Goal: Transaction & Acquisition: Purchase product/service

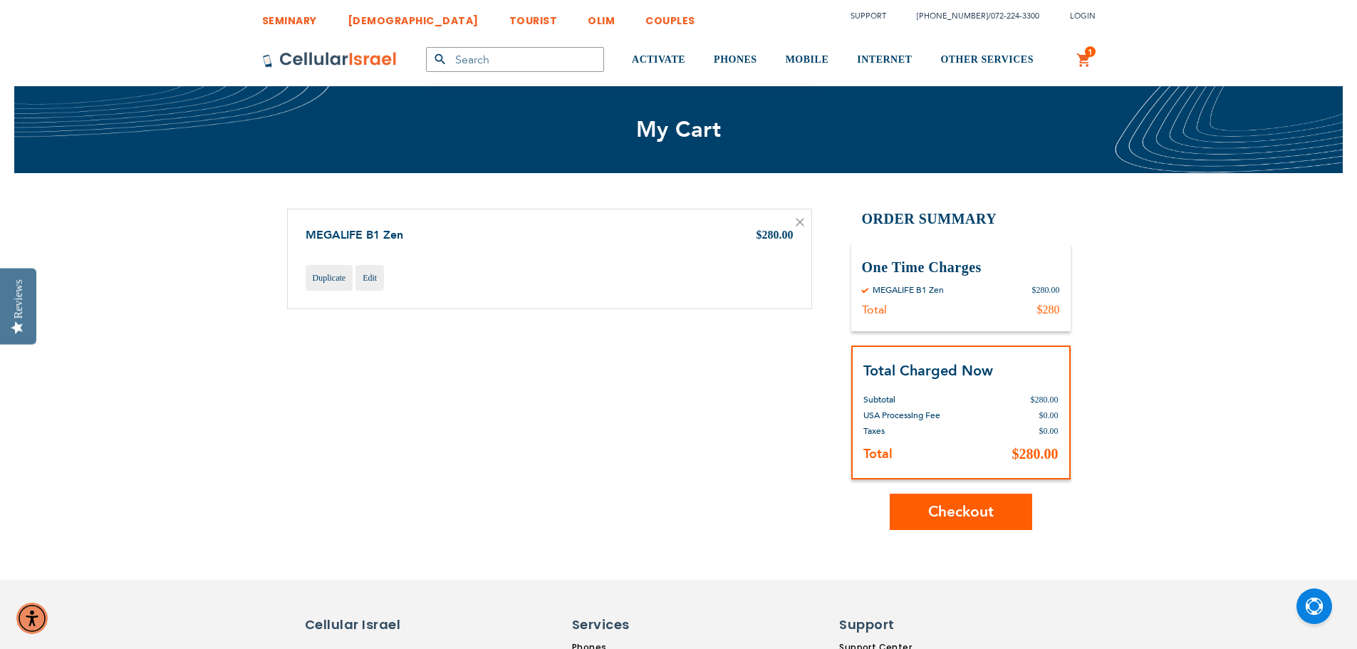
click at [963, 512] on span "Checkout" at bounding box center [961, 512] width 66 height 21
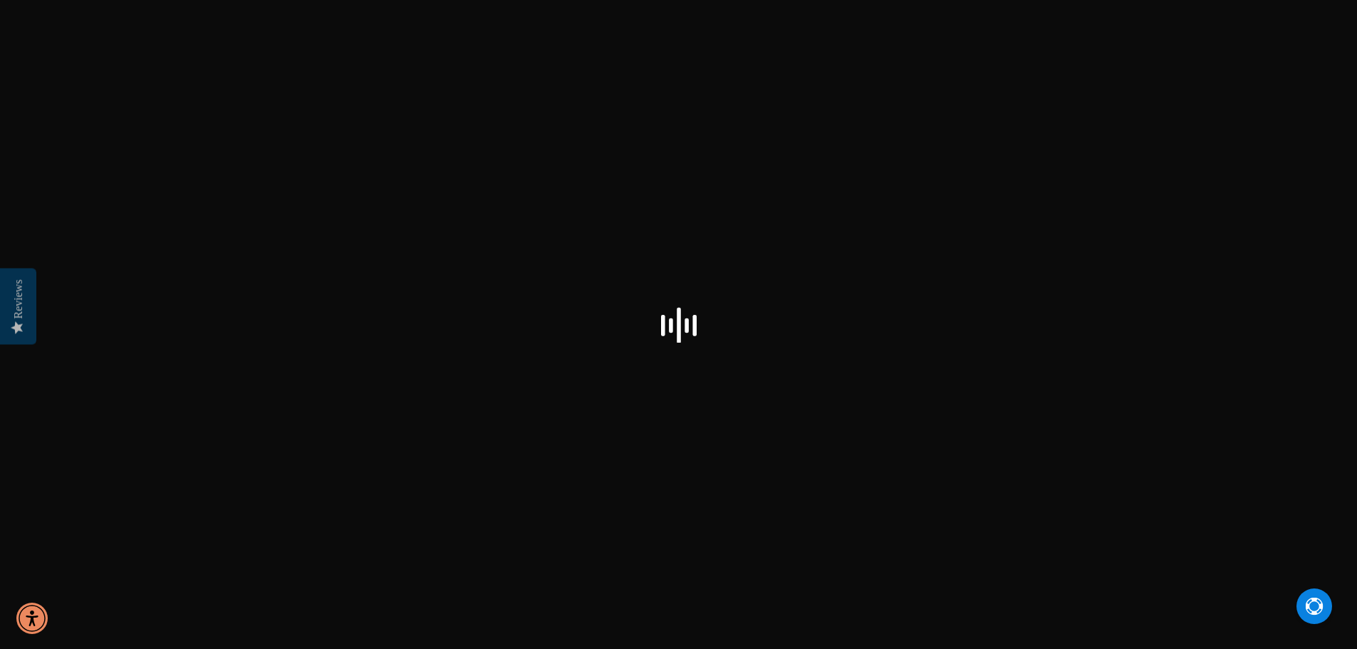
select select "US"
checkbox input "false"
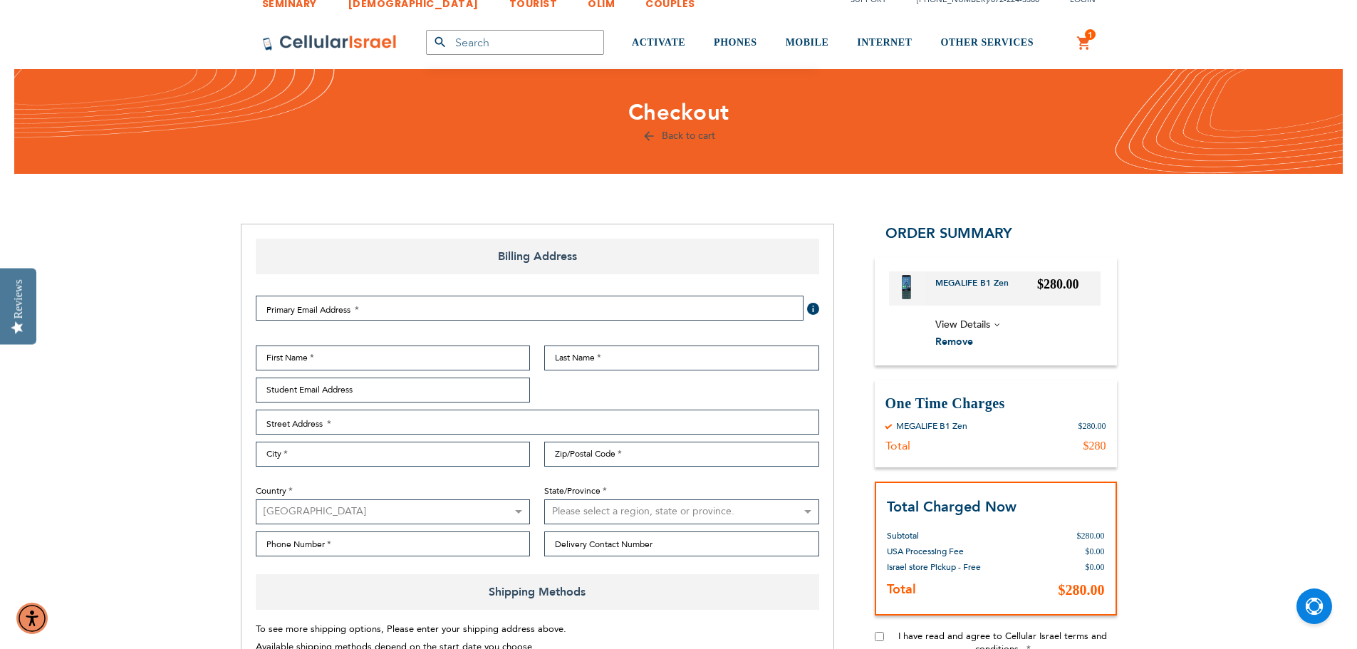
scroll to position [71, 0]
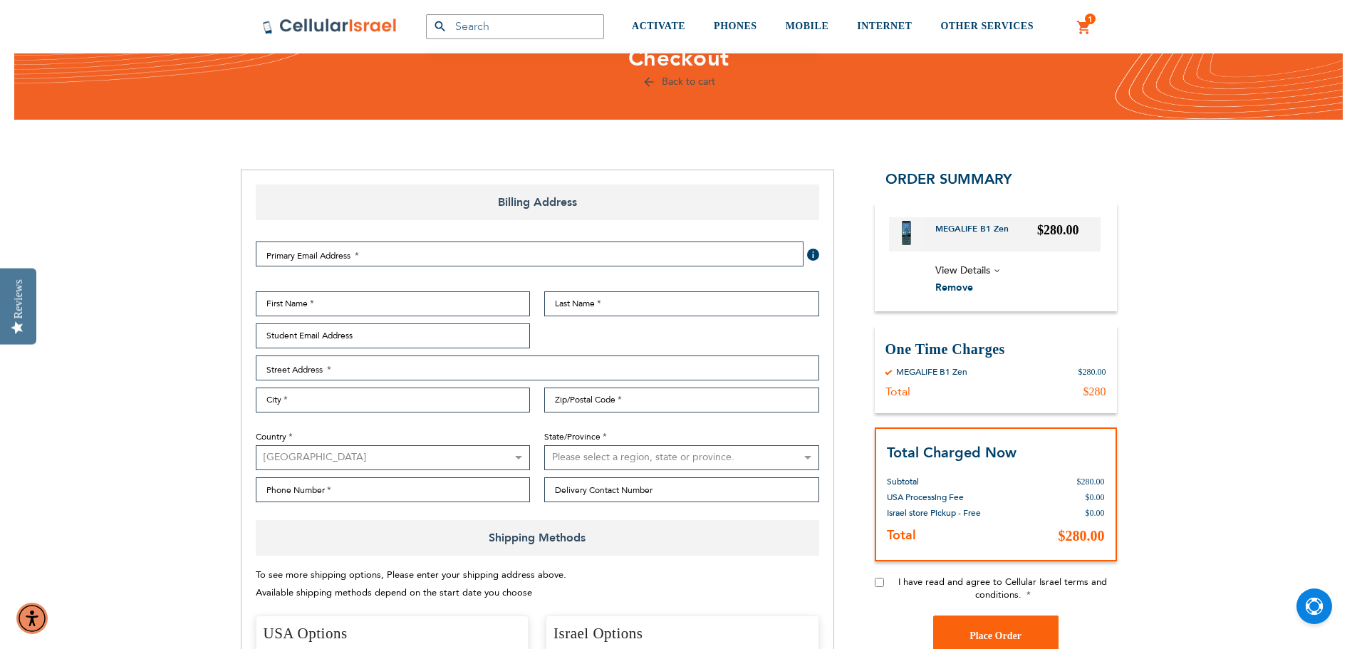
click at [632, 452] on select "Please select a region, state or province. [US_STATE] [US_STATE] [US_STATE] [US…" at bounding box center [681, 457] width 275 height 25
select select "43"
click at [544, 445] on select "Please select a region, state or province. [US_STATE] [US_STATE] [US_STATE] [US…" at bounding box center [681, 457] width 275 height 25
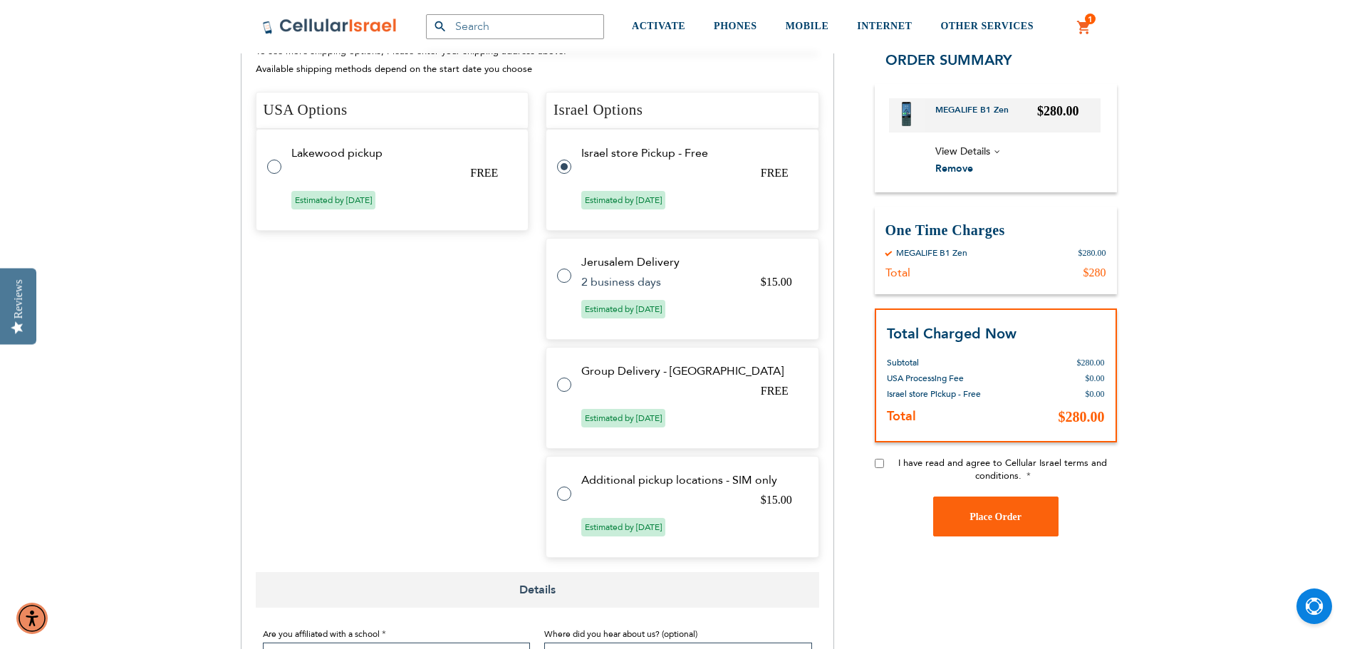
scroll to position [570, 0]
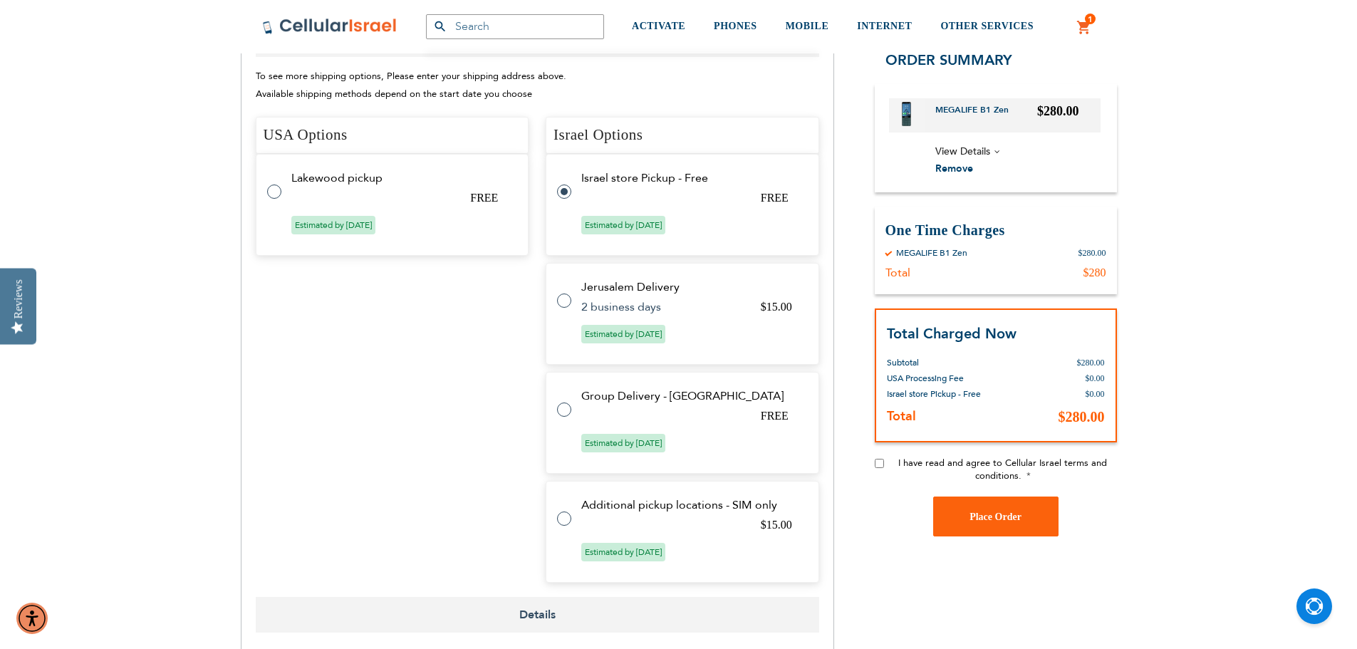
click at [334, 185] on tr "Lakewood pickup FREE Estimated by [DATE]" at bounding box center [393, 205] width 274 height 102
radio input "true"
radio input "false"
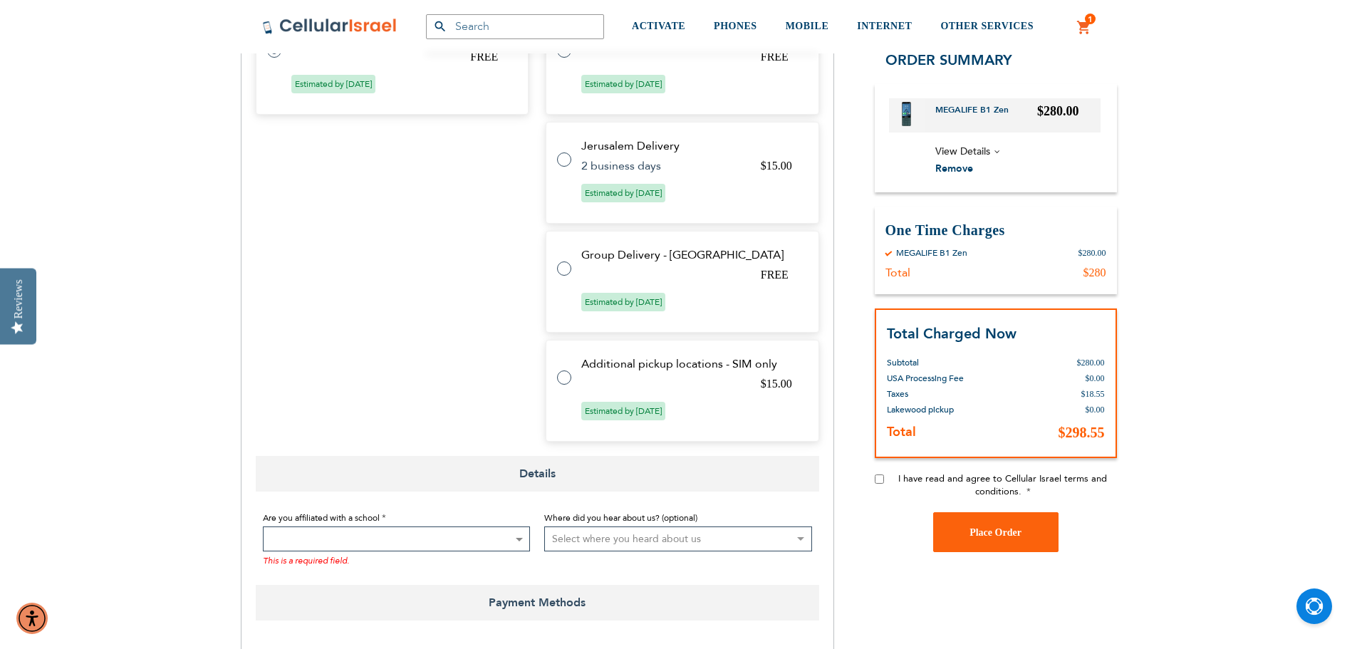
scroll to position [713, 0]
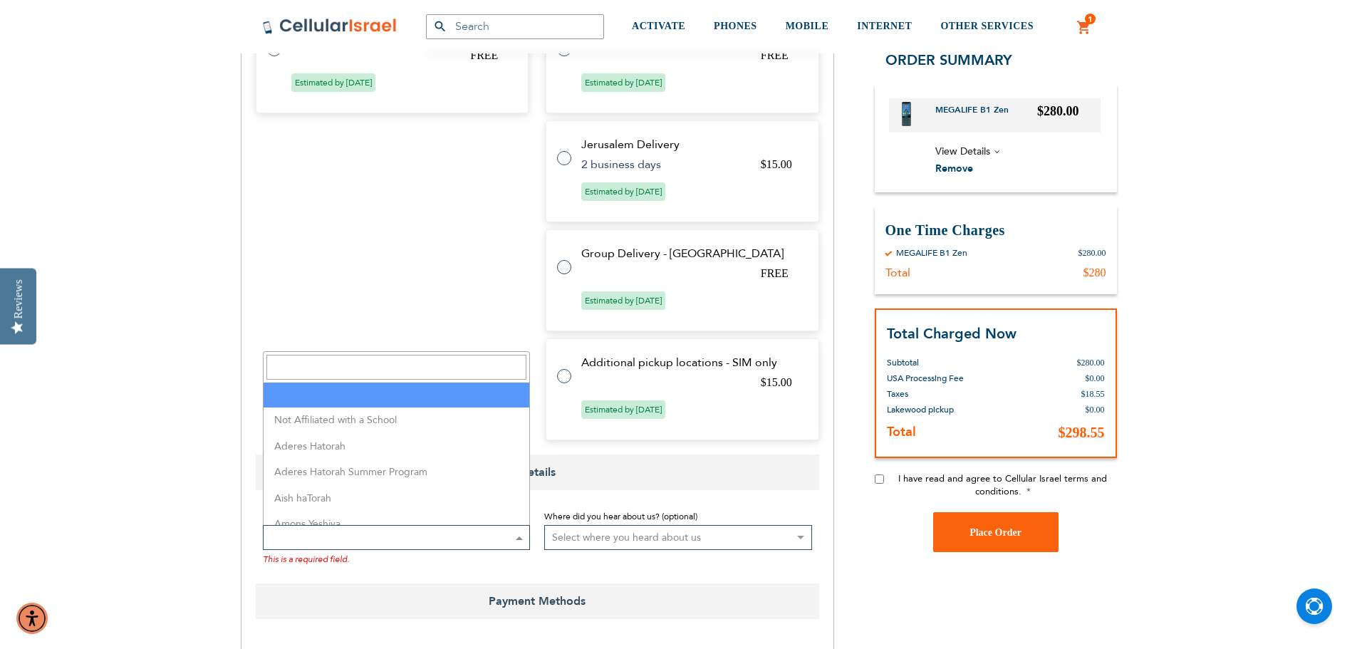
click at [499, 537] on span at bounding box center [397, 537] width 268 height 25
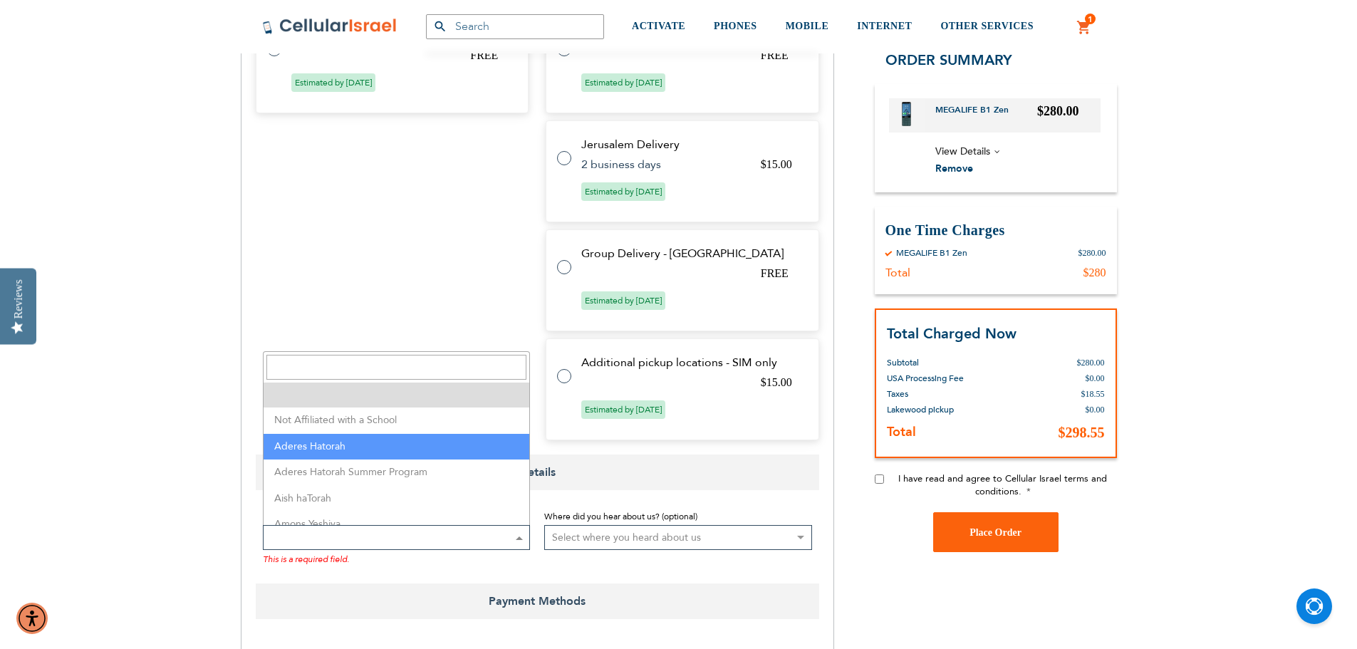
select select "2"
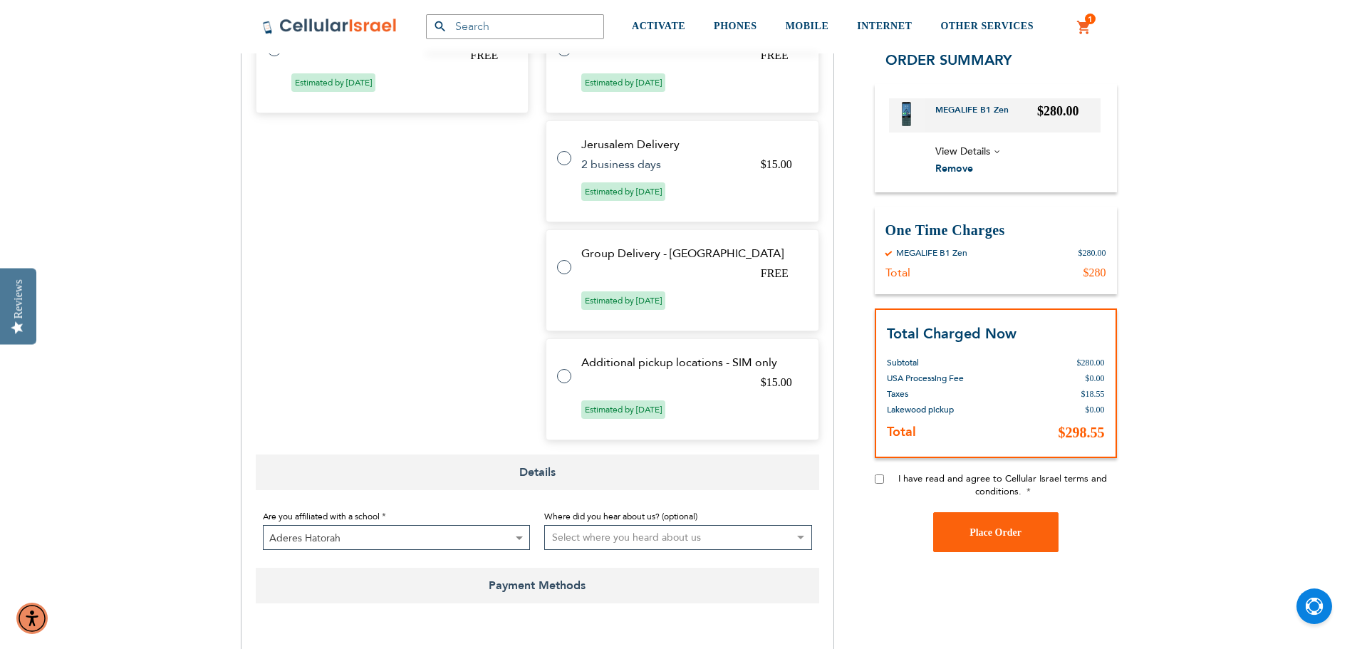
click at [623, 540] on select "Select where you heard about us Existing Customer Friend Other School/Group BP …" at bounding box center [678, 537] width 268 height 25
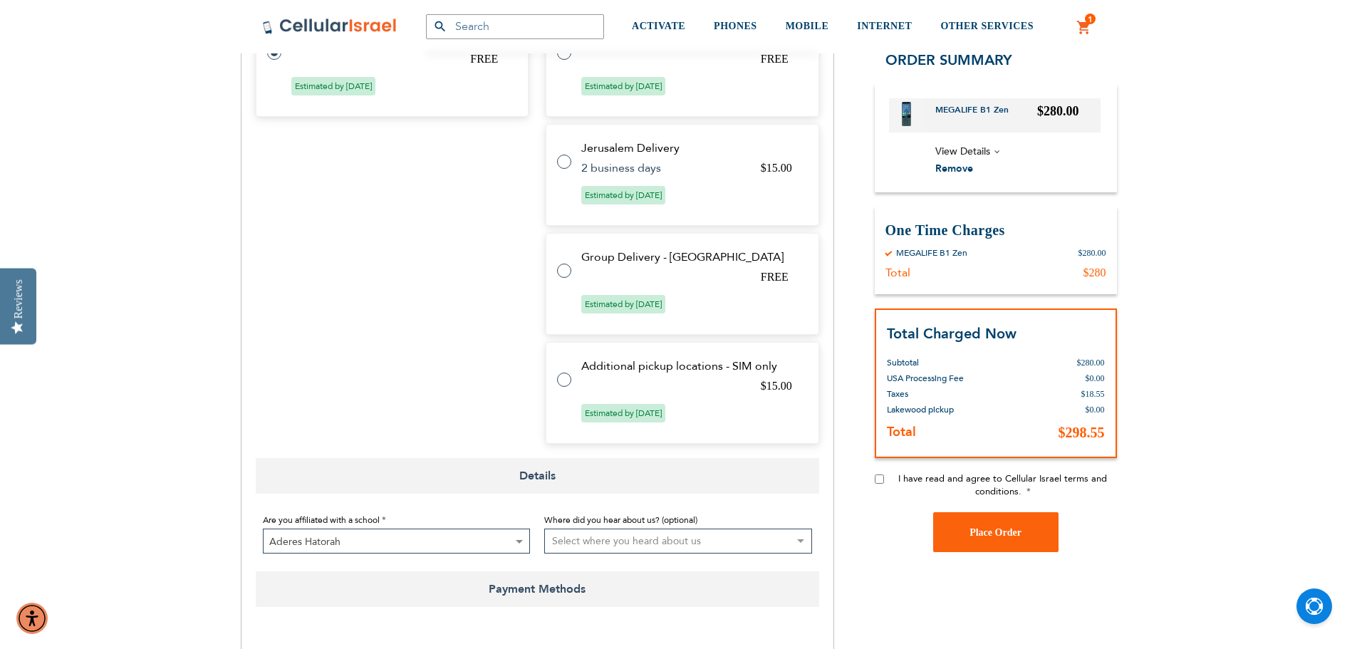
scroll to position [428, 0]
